Goal: Information Seeking & Learning: Check status

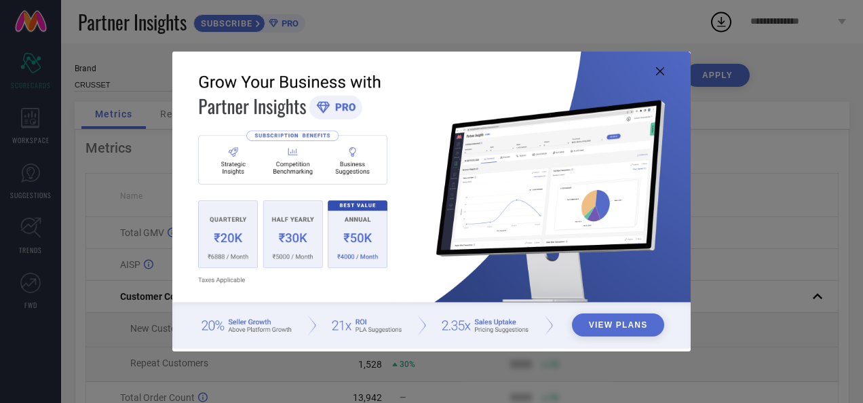
click at [825, 76] on div "View Plans" at bounding box center [431, 201] width 863 height 403
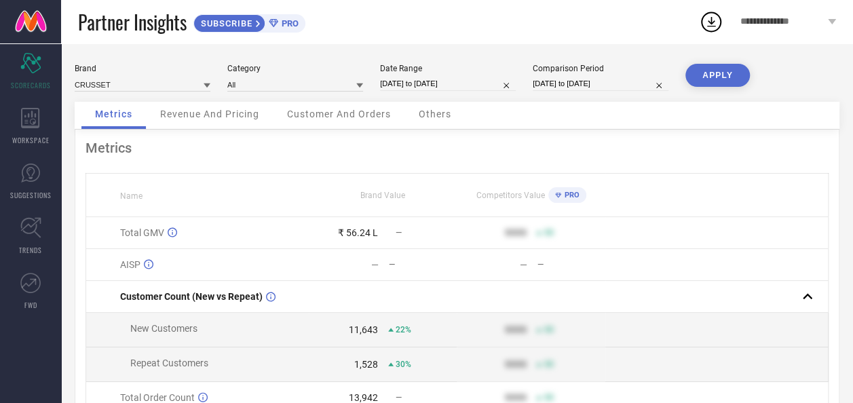
click at [187, 114] on span "Revenue And Pricing" at bounding box center [209, 114] width 99 height 11
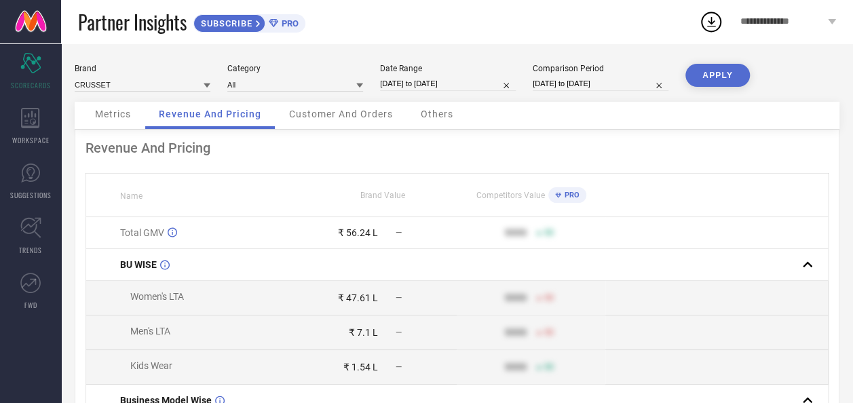
click at [330, 119] on span "Customer And Orders" at bounding box center [341, 114] width 104 height 11
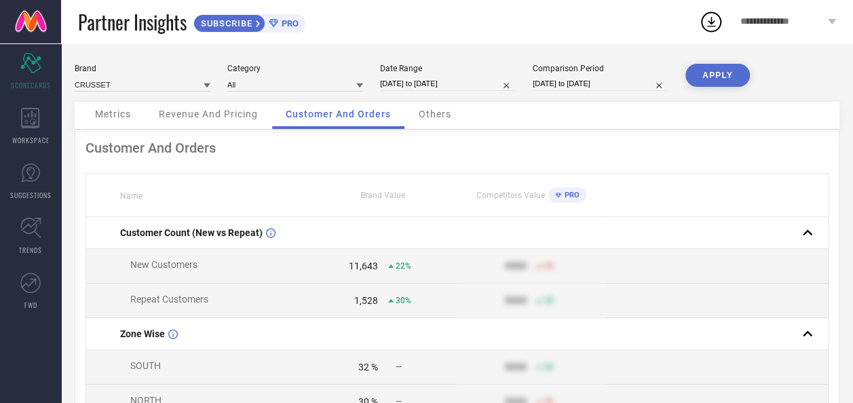
click at [431, 126] on div "Others" at bounding box center [435, 115] width 60 height 27
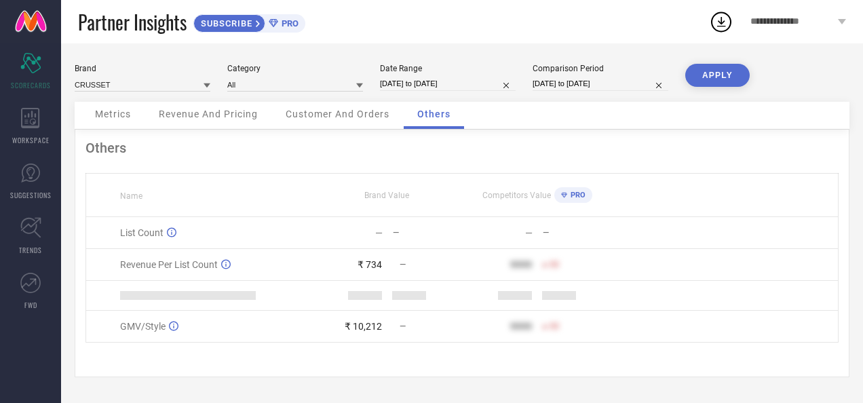
click at [207, 128] on div "Revenue And Pricing" at bounding box center [208, 115] width 126 height 27
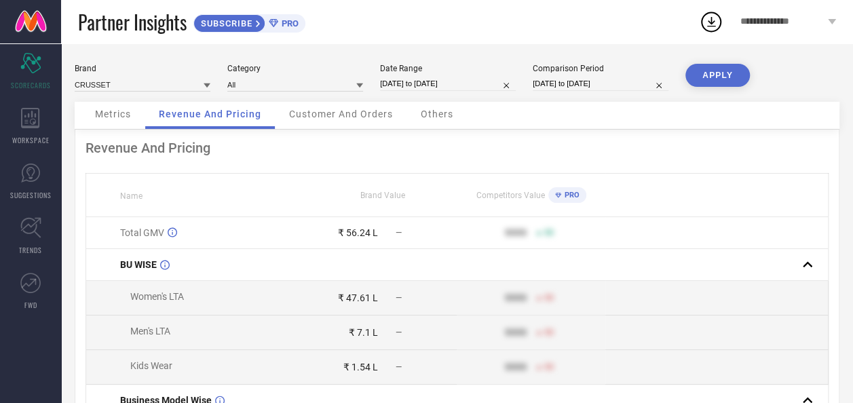
click at [330, 129] on div "Customer And Orders" at bounding box center [340, 115] width 131 height 27
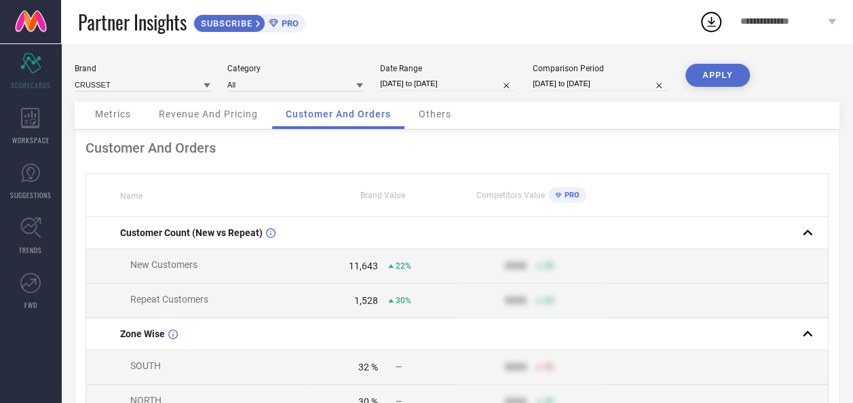
click at [434, 118] on span "Others" at bounding box center [435, 114] width 33 height 11
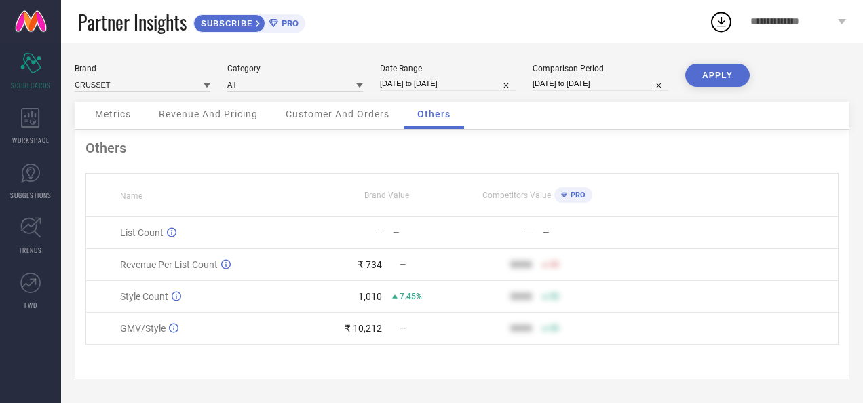
click at [328, 113] on span "Customer And Orders" at bounding box center [338, 114] width 104 height 11
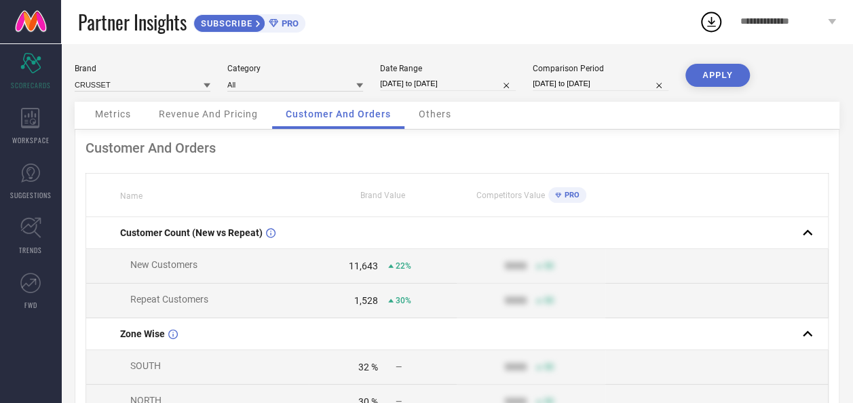
click at [221, 110] on span "Revenue And Pricing" at bounding box center [208, 114] width 99 height 11
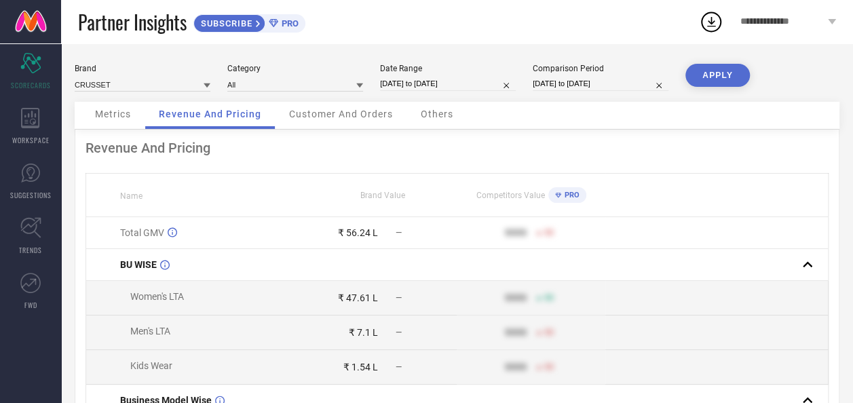
click at [334, 113] on span "Customer And Orders" at bounding box center [341, 114] width 104 height 11
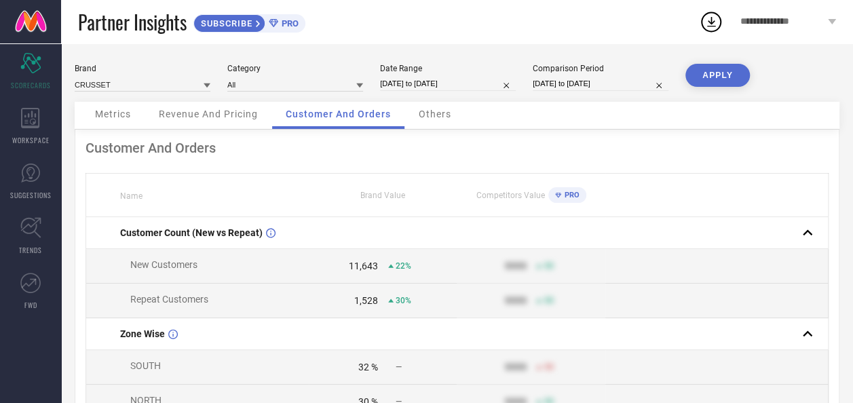
click at [220, 121] on div "Revenue And Pricing" at bounding box center [208, 115] width 126 height 27
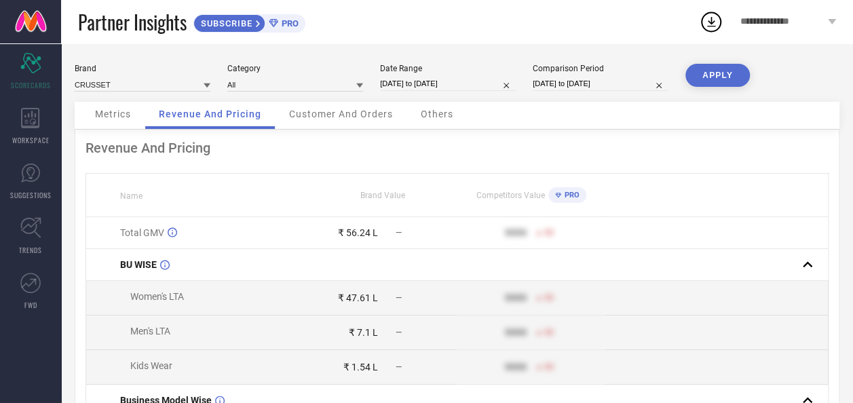
click at [124, 119] on span "Metrics" at bounding box center [113, 114] width 36 height 11
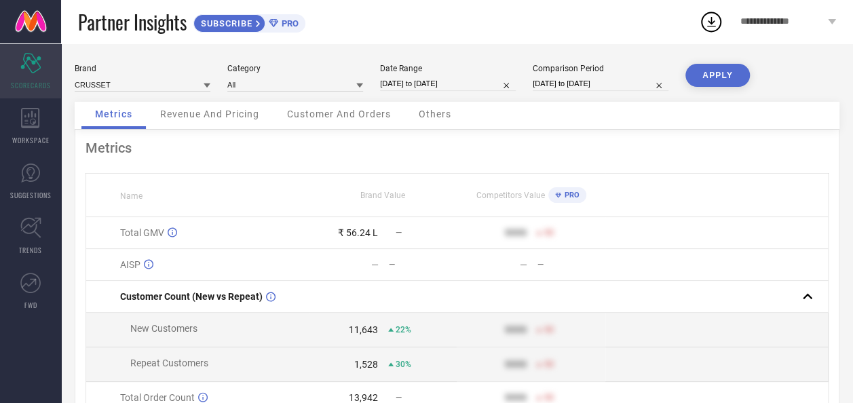
click at [32, 91] on div "Scorecard SCORECARDS" at bounding box center [30, 71] width 61 height 54
click at [21, 69] on icon "Scorecard" at bounding box center [30, 63] width 21 height 20
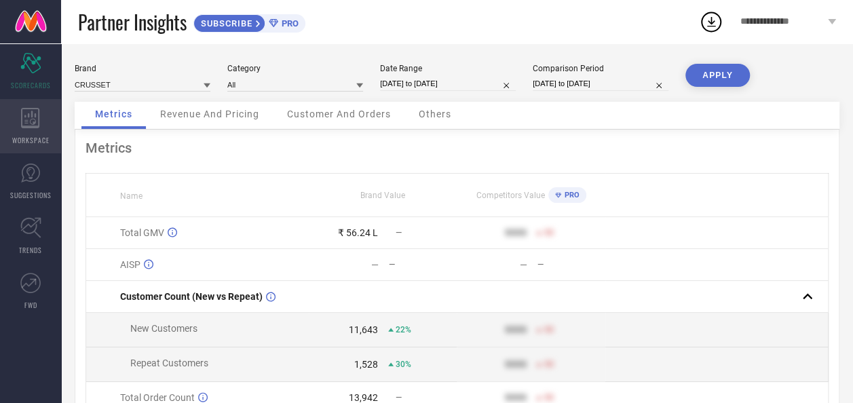
click at [31, 125] on icon at bounding box center [30, 118] width 19 height 20
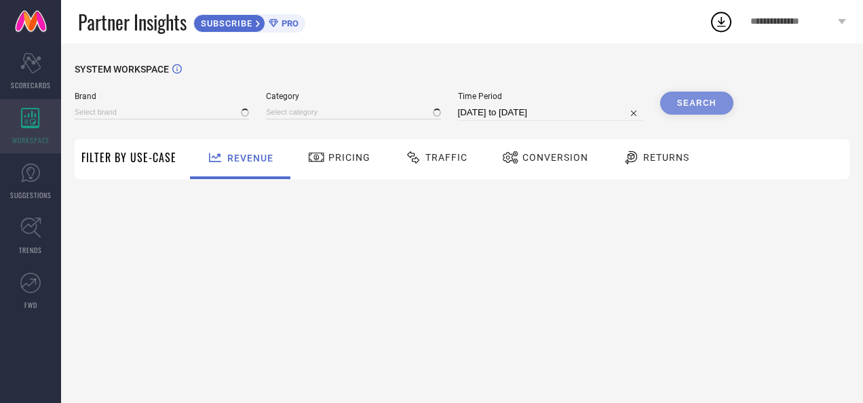
type input "CRUSSET"
type input "All"
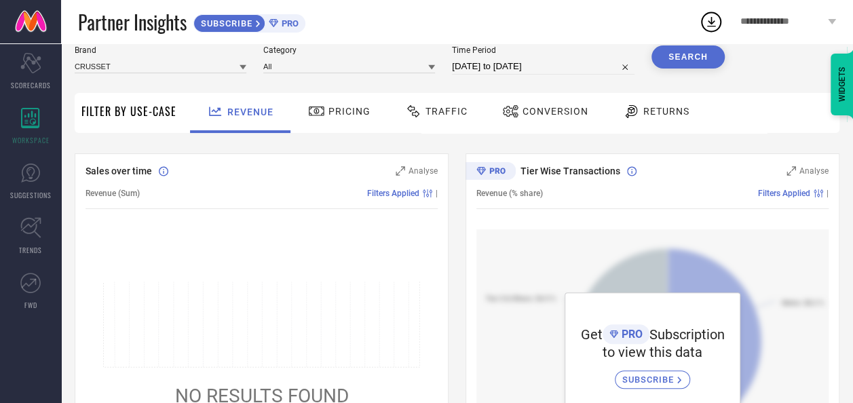
scroll to position [38, 0]
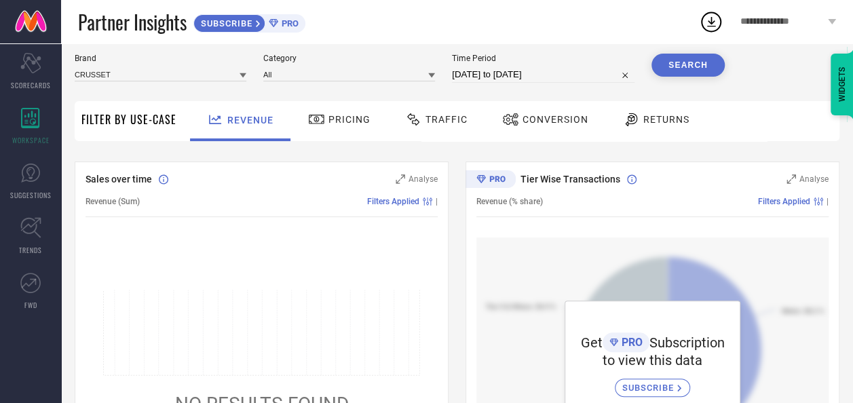
click at [320, 123] on icon at bounding box center [316, 119] width 17 height 16
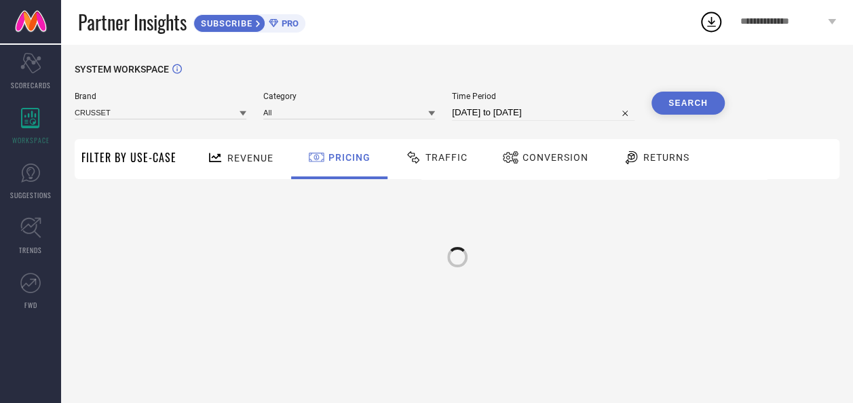
scroll to position [0, 0]
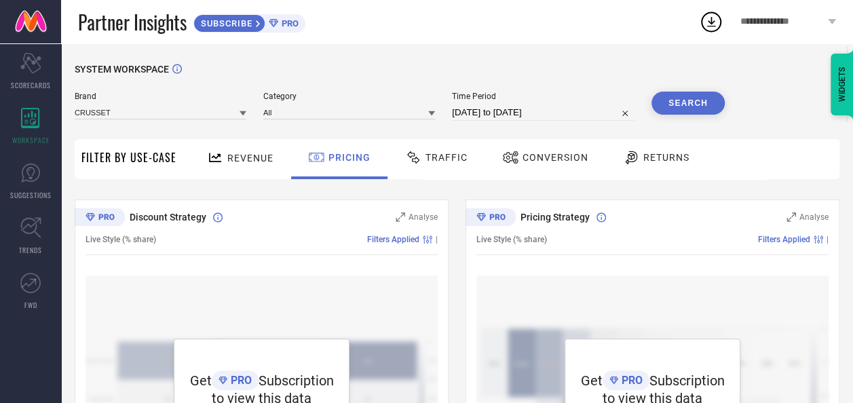
click at [435, 153] on span "Traffic" at bounding box center [446, 157] width 42 height 11
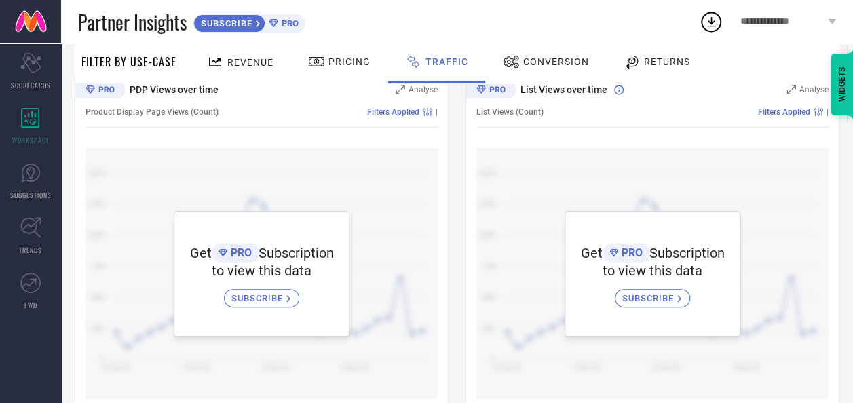
scroll to position [156, 0]
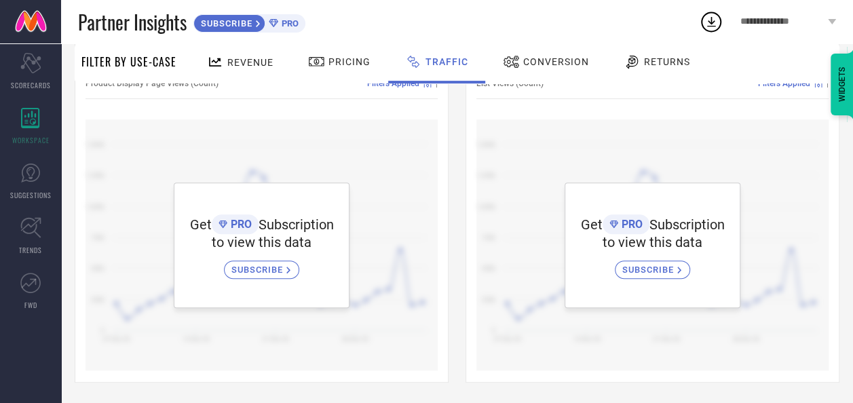
click at [560, 71] on div "Conversion" at bounding box center [545, 61] width 93 height 23
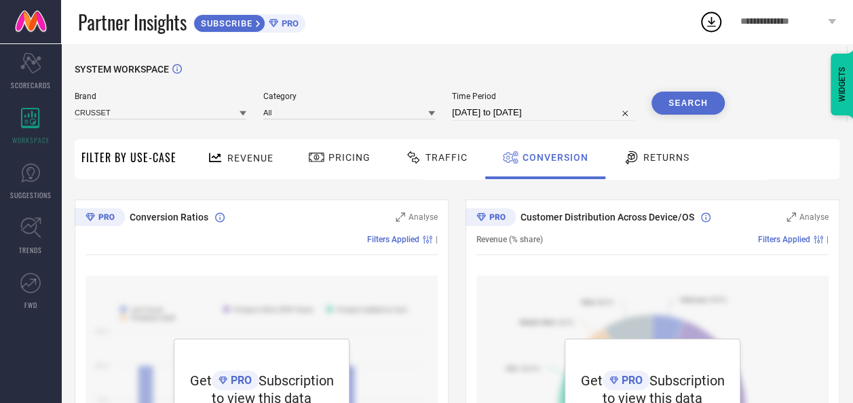
click at [237, 165] on div "Revenue" at bounding box center [239, 158] width 73 height 24
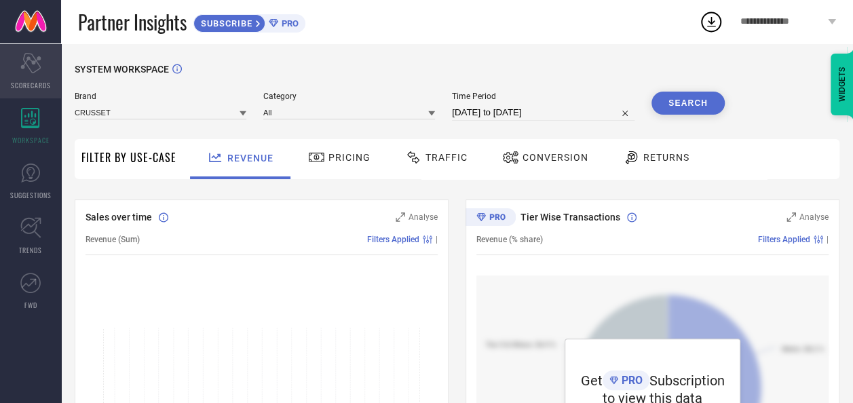
click at [41, 67] on div "Scorecard SCORECARDS" at bounding box center [30, 71] width 61 height 54
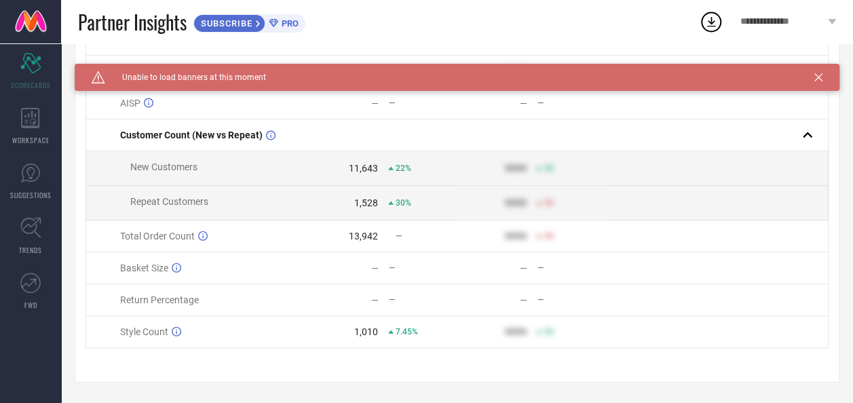
scroll to position [164, 0]
